Goal: Task Accomplishment & Management: Manage account settings

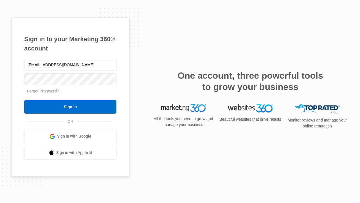
type input "[EMAIL_ADDRESS][DOMAIN_NAME]"
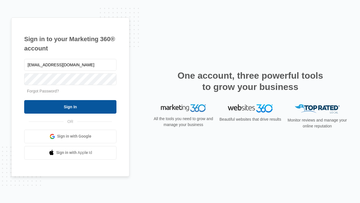
click at [70, 106] on input "Sign In" at bounding box center [70, 107] width 92 height 14
